Goal: Information Seeking & Learning: Learn about a topic

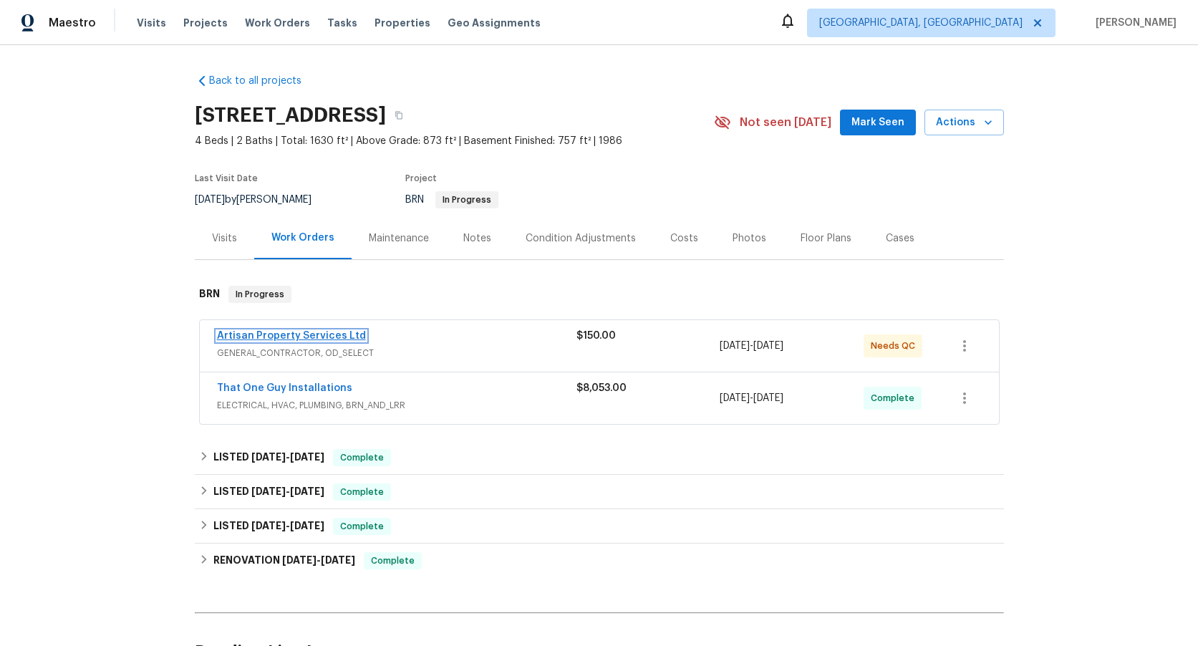
click at [350, 332] on link "Artisan Property Services Ltd" at bounding box center [291, 336] width 149 height 10
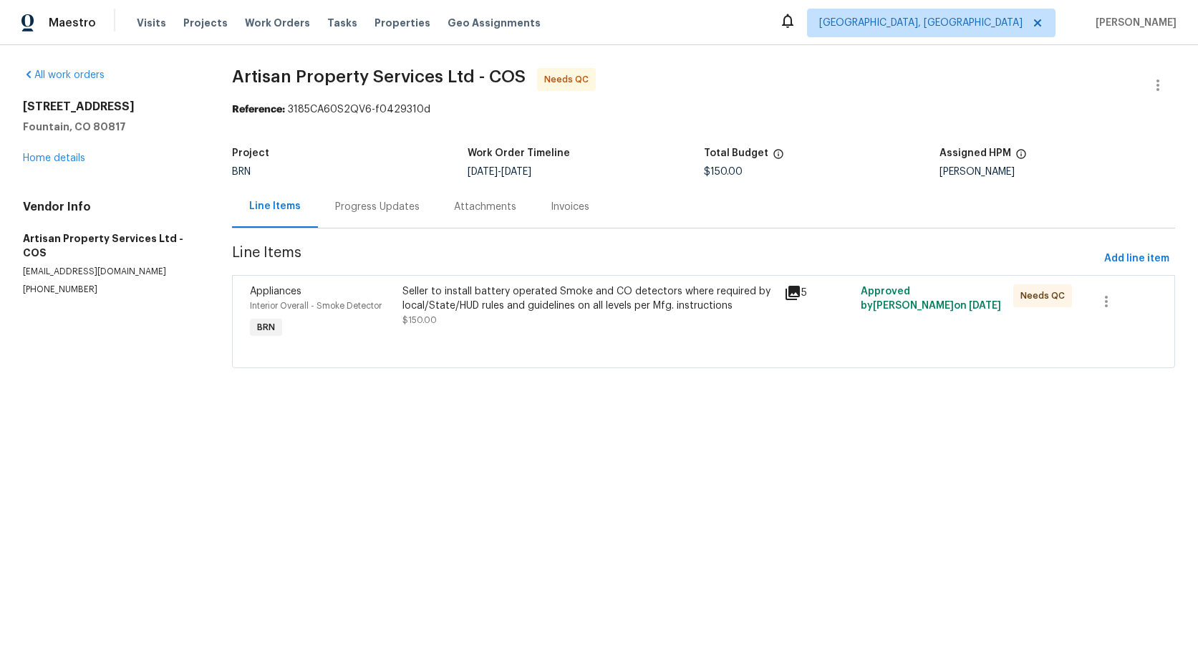
click at [385, 211] on div "Progress Updates" at bounding box center [377, 207] width 85 height 14
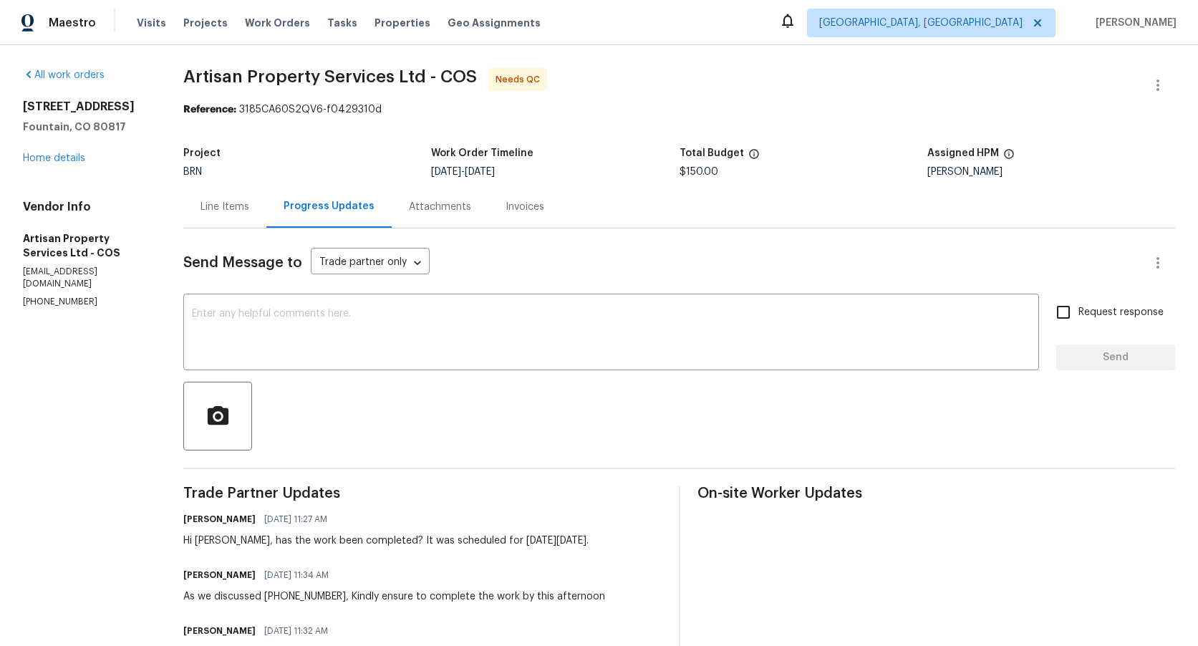
click at [437, 211] on div "Attachments" at bounding box center [440, 207] width 62 height 14
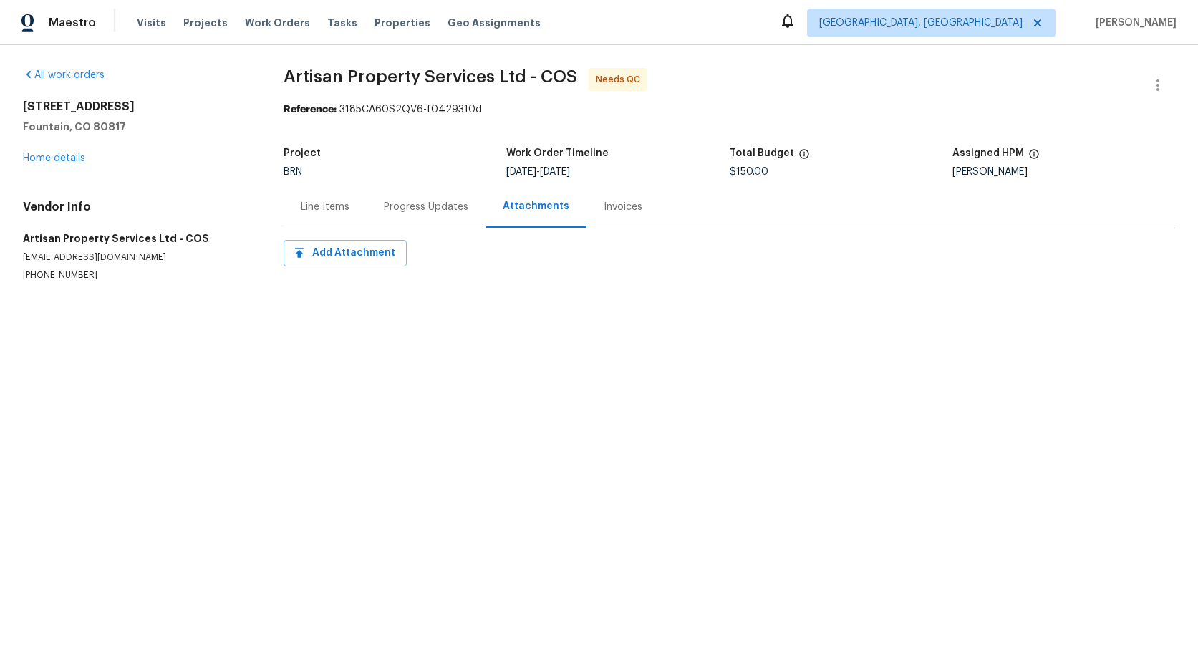
click at [589, 210] on div "Invoices" at bounding box center [623, 207] width 73 height 42
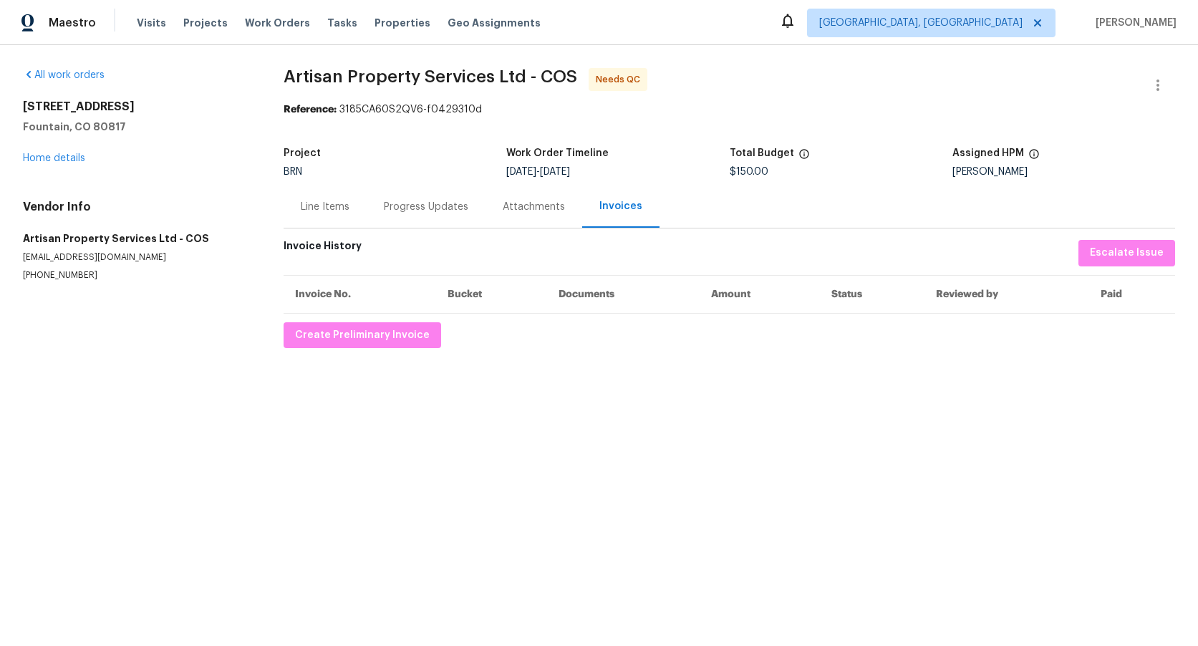
click at [319, 212] on div "Line Items" at bounding box center [325, 207] width 49 height 14
